Goal: Information Seeking & Learning: Learn about a topic

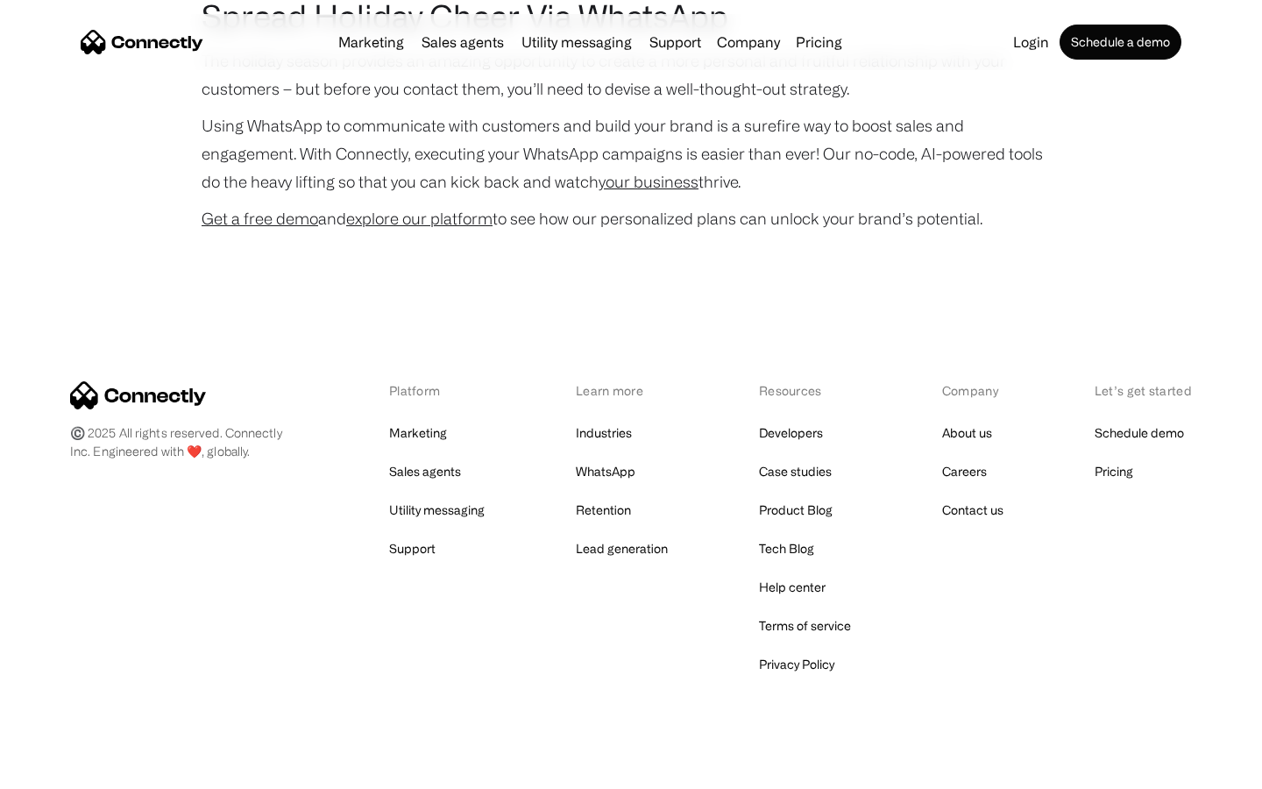
scroll to position [3601, 0]
